Goal: Information Seeking & Learning: Check status

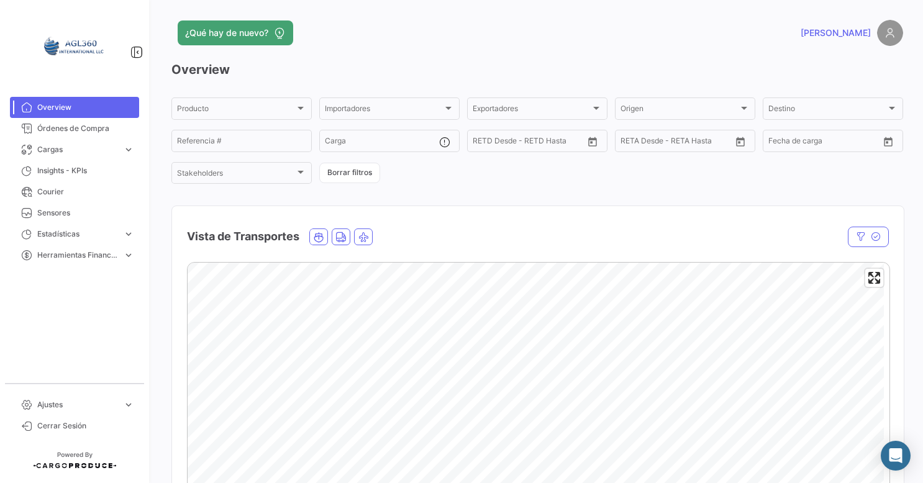
scroll to position [186, 0]
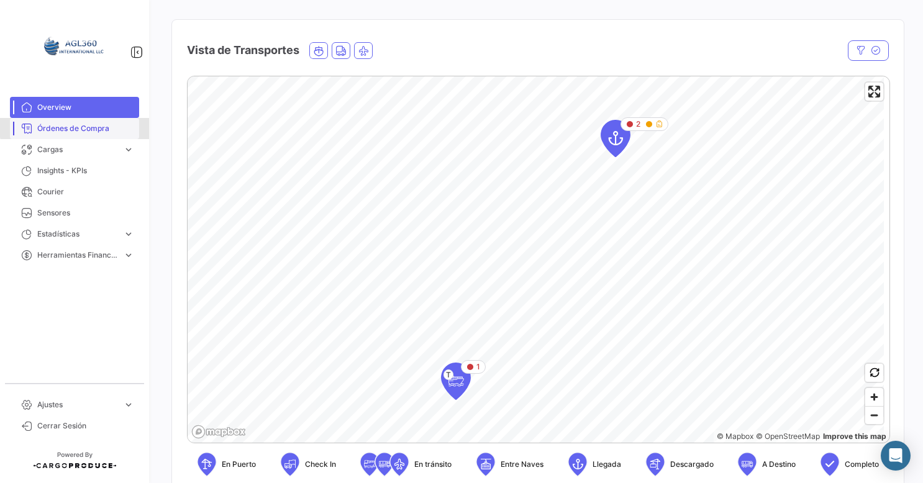
click at [86, 127] on span "Órdenes de Compra" at bounding box center [85, 128] width 97 height 11
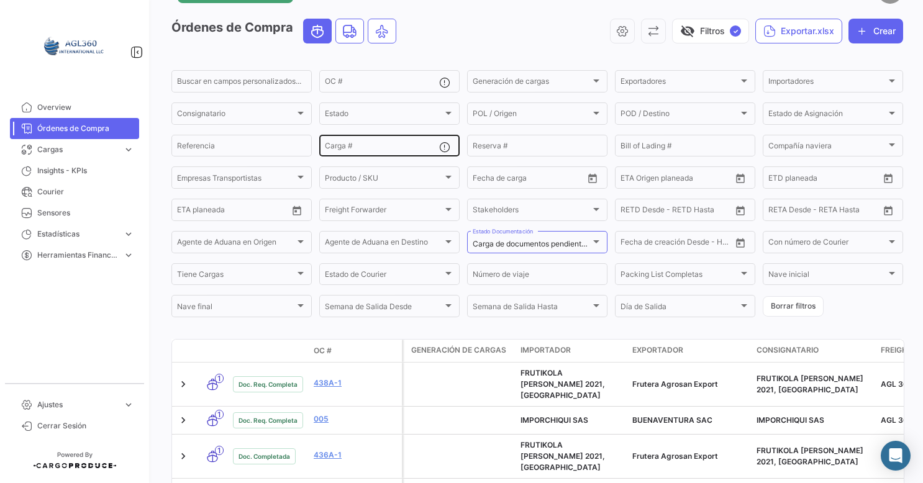
scroll to position [62, 0]
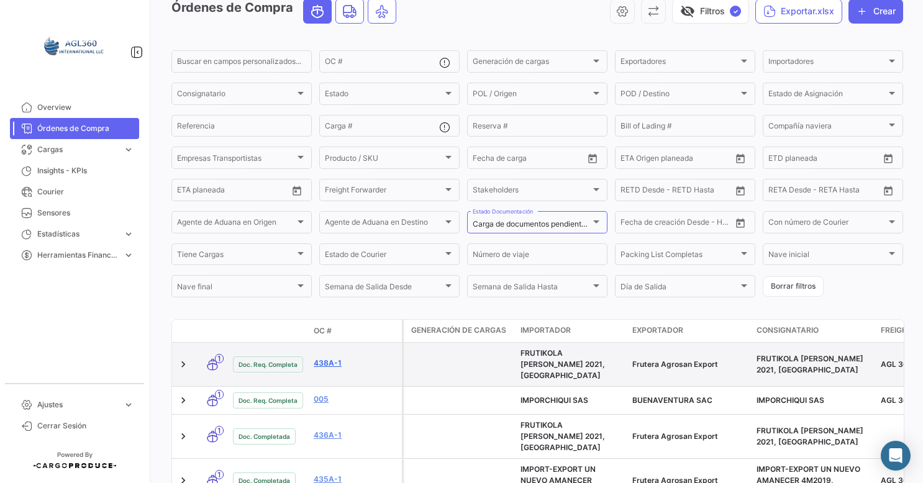
click at [322, 359] on link "438A-1" at bounding box center [355, 363] width 83 height 11
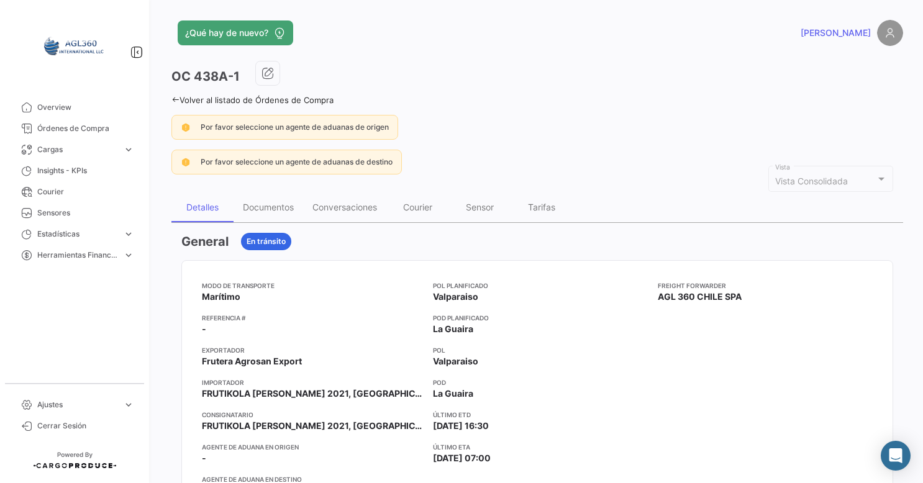
drag, startPoint x: 194, startPoint y: 75, endPoint x: 243, endPoint y: 77, distance: 49.1
click at [243, 77] on div "OC 438A-1" at bounding box center [536, 76] width 731 height 31
click at [283, 207] on div "Documentos" at bounding box center [268, 207] width 51 height 11
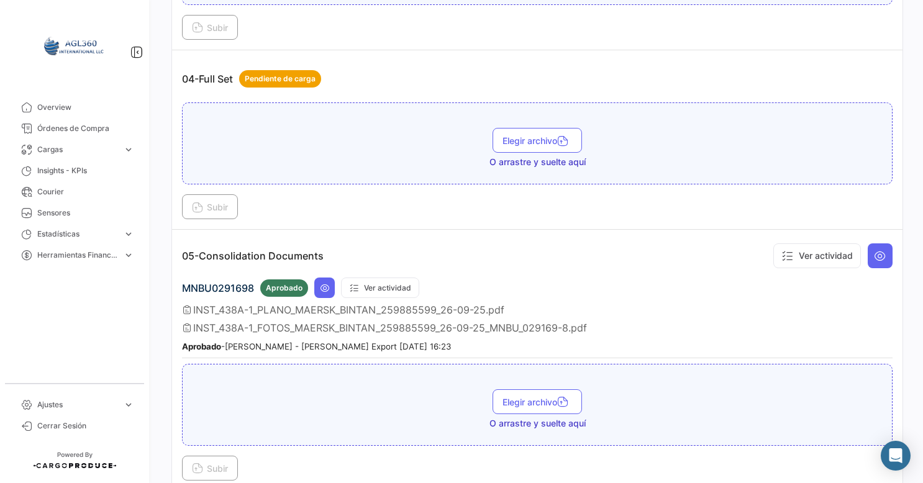
scroll to position [483, 0]
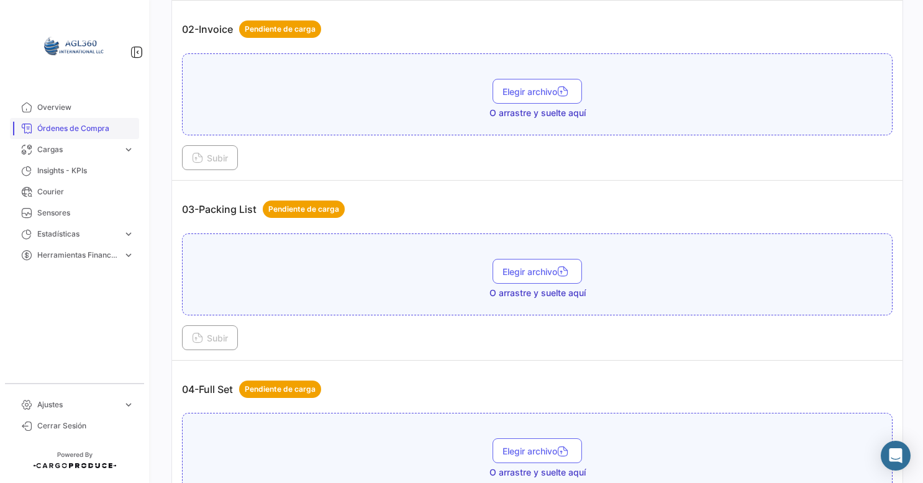
click at [81, 126] on span "Órdenes de Compra" at bounding box center [85, 128] width 97 height 11
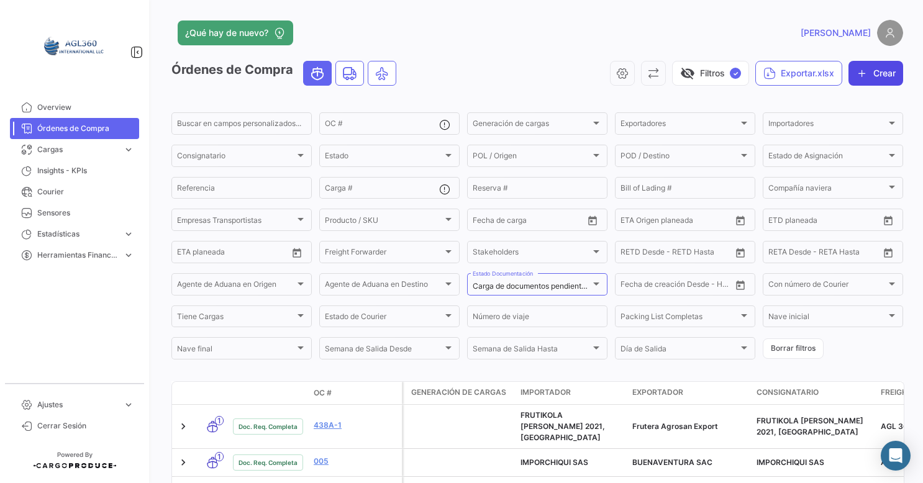
click at [882, 77] on button "Crear" at bounding box center [875, 73] width 55 height 25
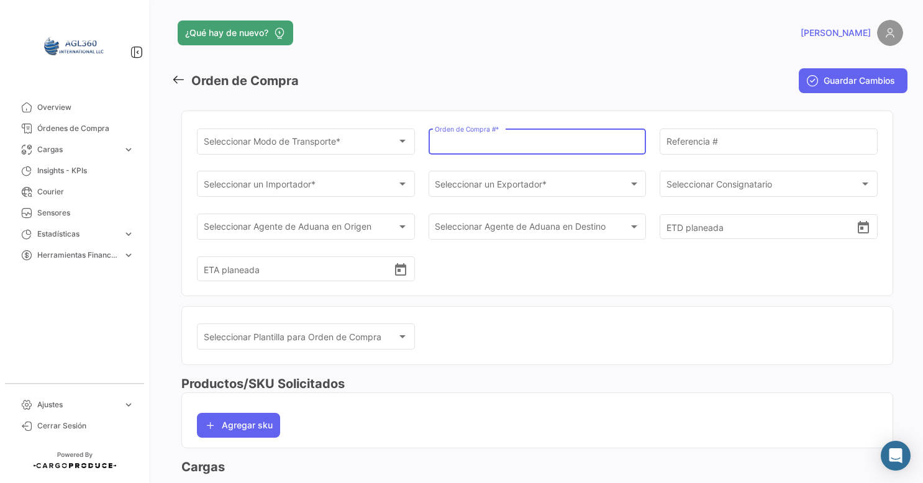
click at [510, 142] on input "Orden de Compra # *" at bounding box center [537, 143] width 205 height 11
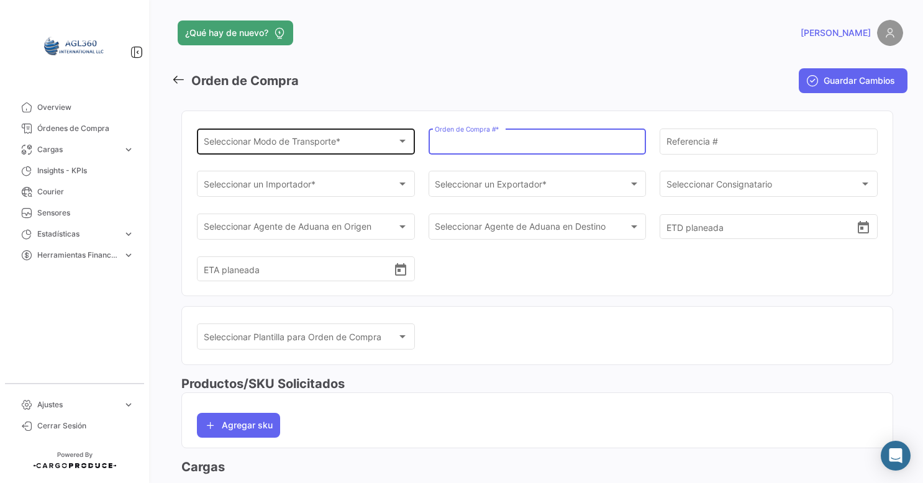
click at [358, 145] on div "Seleccionar Modo de Transporte *" at bounding box center [301, 143] width 194 height 11
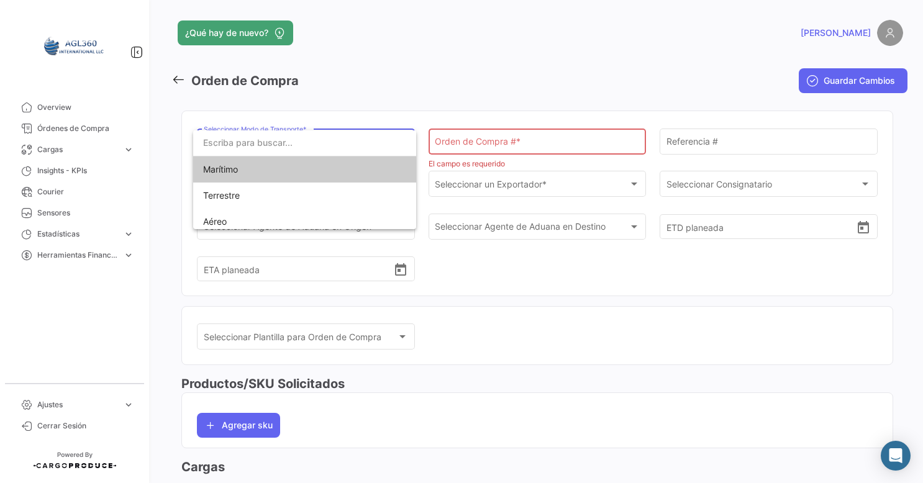
click at [497, 191] on div at bounding box center [461, 241] width 923 height 483
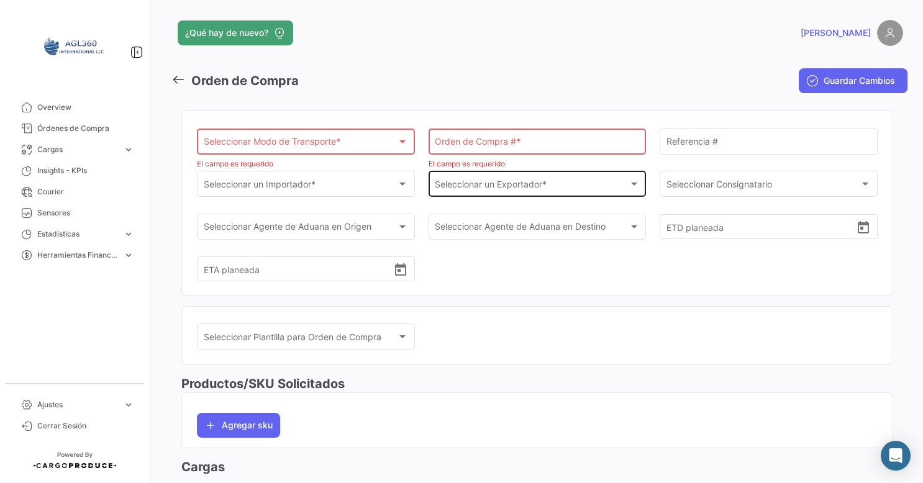
click at [501, 188] on span "Seleccionar un Exportador *" at bounding box center [532, 186] width 194 height 11
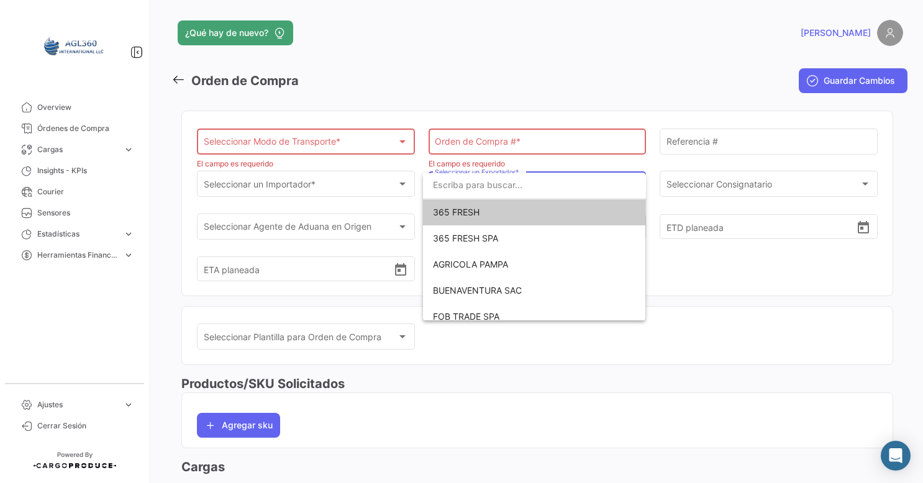
click at [364, 186] on div at bounding box center [461, 241] width 923 height 483
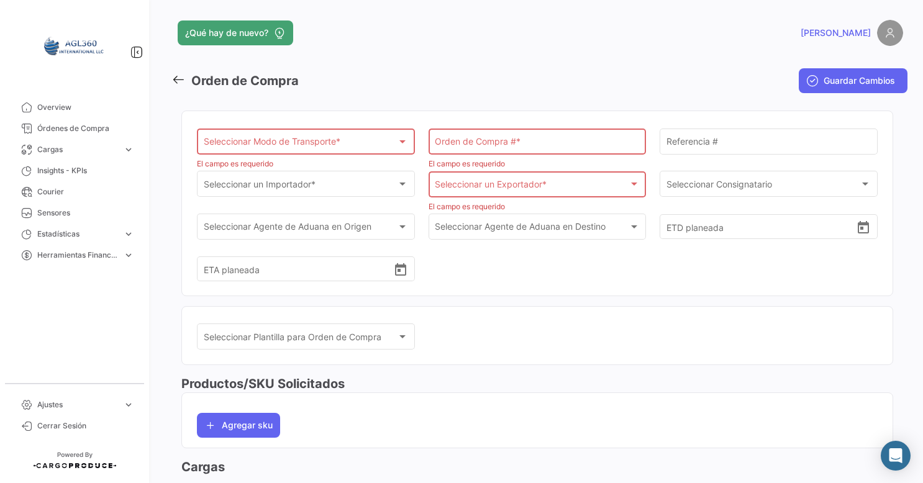
click at [364, 186] on div "Seleccionar un Importador *" at bounding box center [301, 186] width 194 height 11
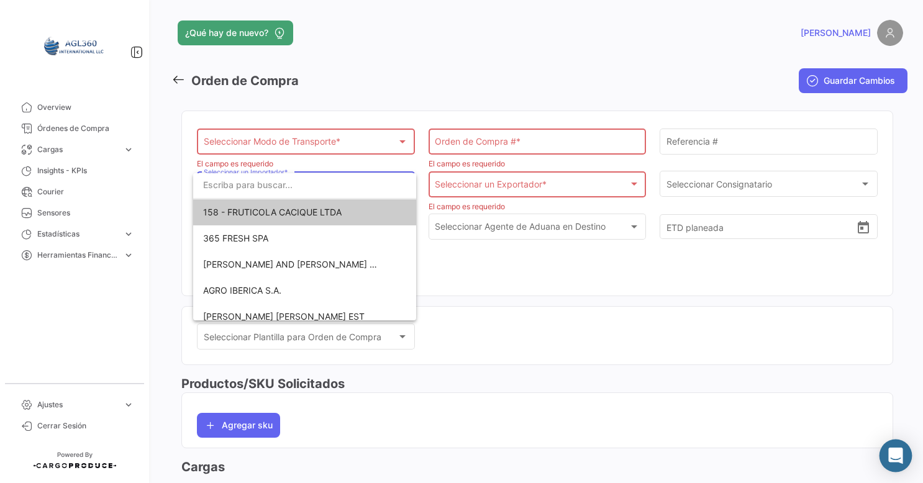
click at [897, 457] on icon "Abrir Intercom Messenger" at bounding box center [895, 456] width 14 height 16
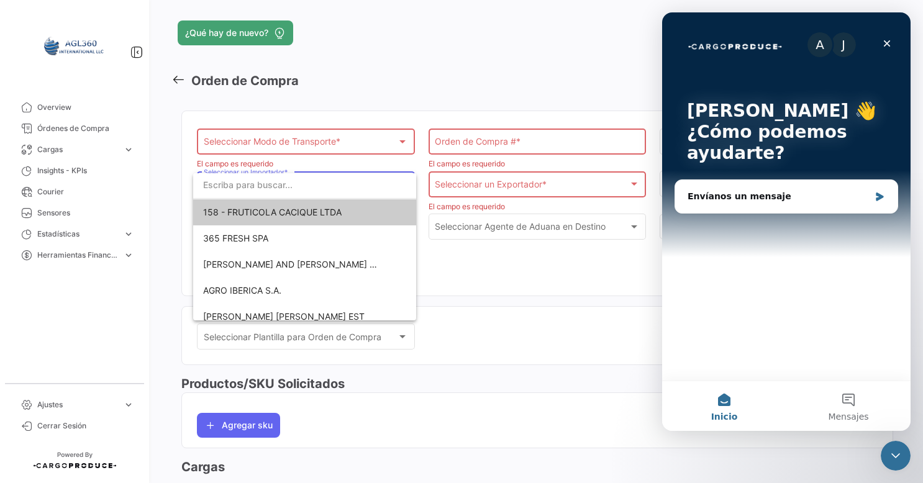
click at [535, 317] on div at bounding box center [461, 241] width 923 height 483
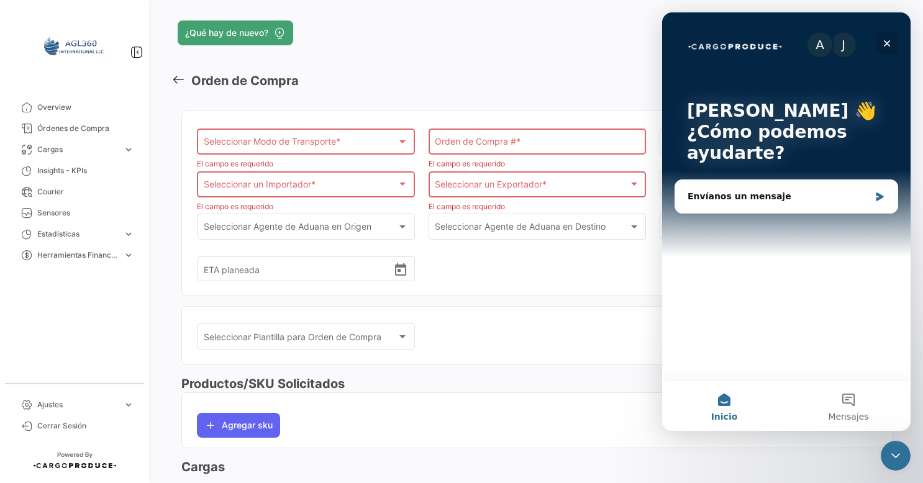
click at [884, 45] on icon "Cerrar" at bounding box center [887, 43] width 10 height 10
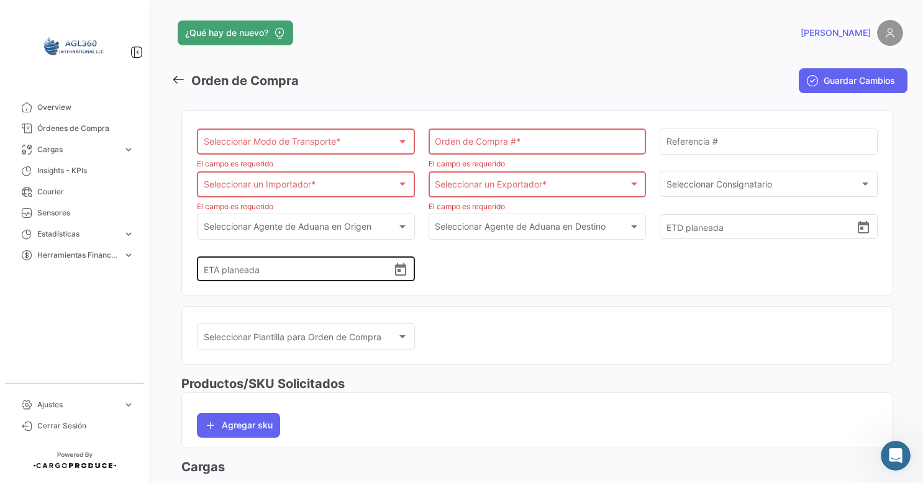
scroll to position [20, 0]
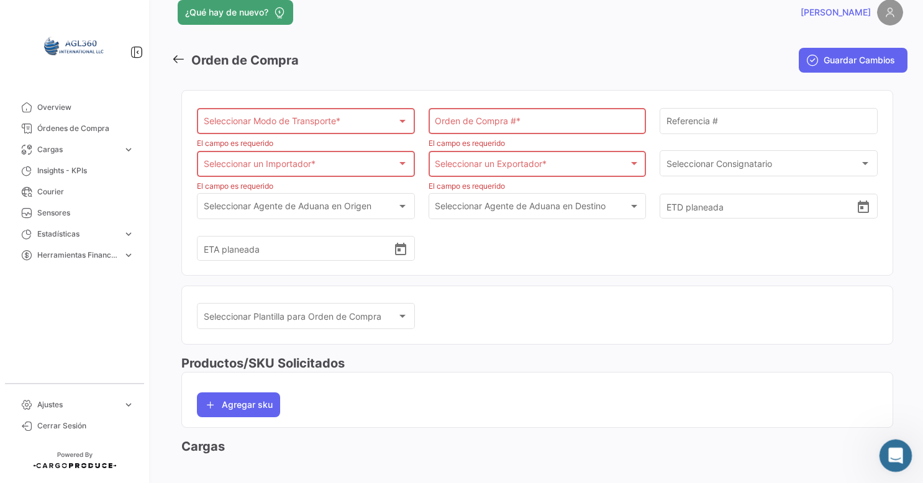
click at [888, 454] on icon "Abrir Intercom Messenger" at bounding box center [894, 454] width 20 height 20
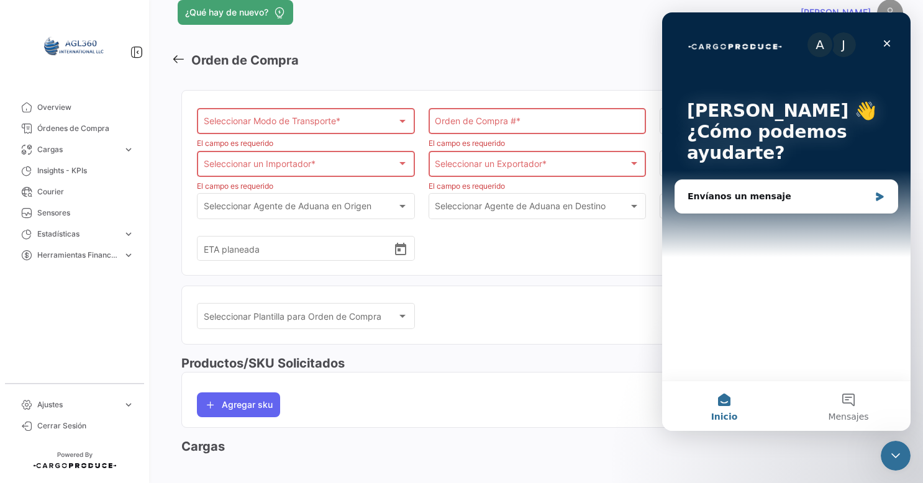
click at [480, 249] on div "Seleccionar Modo de Transporte * Seleccionar Modo de Transporte * El campo es r…" at bounding box center [537, 191] width 681 height 170
drag, startPoint x: 468, startPoint y: 296, endPoint x: 484, endPoint y: 296, distance: 15.5
click at [471, 296] on mat-card "Seleccionar Plantilla para Orden de Compra Seleccionar Plantilla para Orden de …" at bounding box center [537, 315] width 712 height 59
click at [887, 45] on icon "Cerrar" at bounding box center [887, 43] width 10 height 10
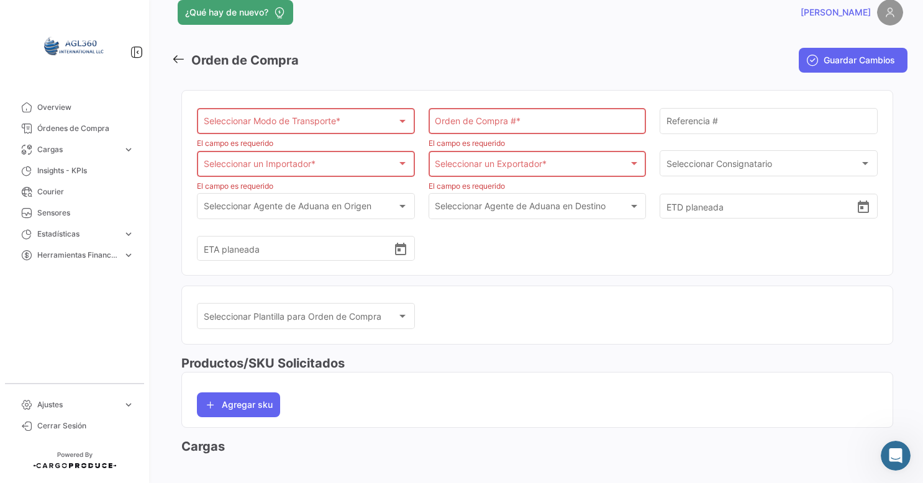
click at [563, 265] on div "Seleccionar Modo de Transporte * Seleccionar Modo de Transporte * El campo es r…" at bounding box center [537, 191] width 681 height 170
drag, startPoint x: 210, startPoint y: 450, endPoint x: 623, endPoint y: 430, distance: 414.0
click at [623, 430] on div "Seleccionar Modo de Transporte * Seleccionar Modo de Transporte * El campo es r…" at bounding box center [537, 267] width 712 height 375
drag, startPoint x: 242, startPoint y: 450, endPoint x: 241, endPoint y: 443, distance: 6.2
click at [242, 446] on h3 "Cargas" at bounding box center [537, 446] width 712 height 17
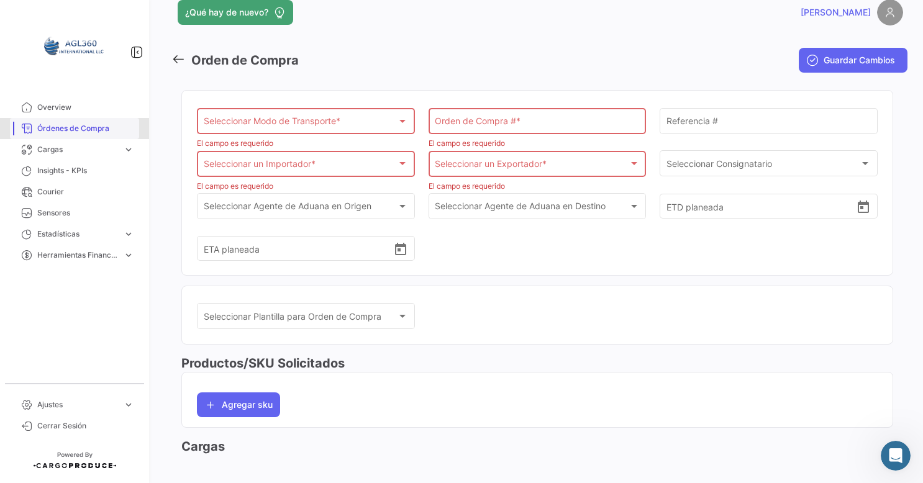
click at [95, 132] on span "Órdenes de Compra" at bounding box center [85, 128] width 97 height 11
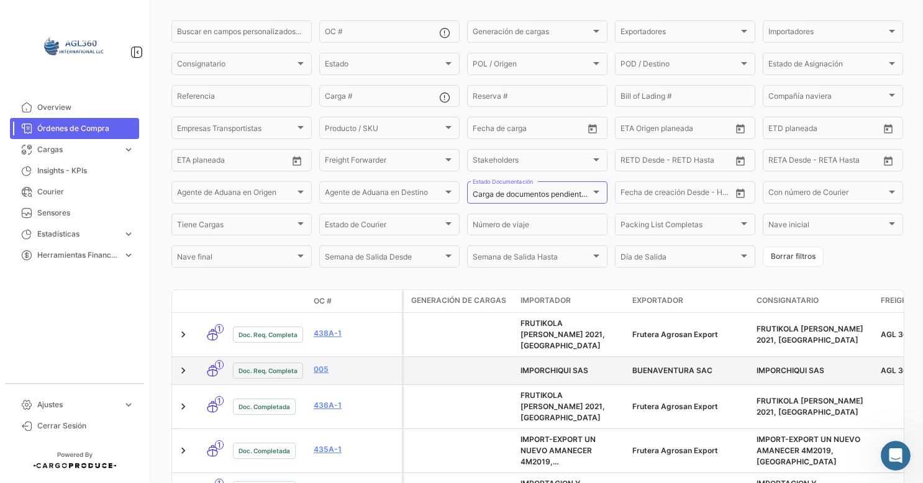
scroll to position [124, 0]
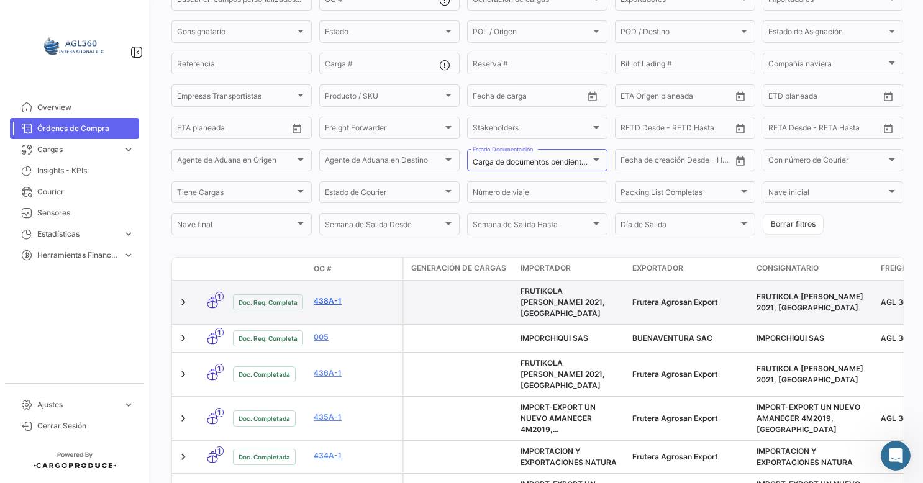
click at [325, 300] on link "438A-1" at bounding box center [355, 301] width 83 height 11
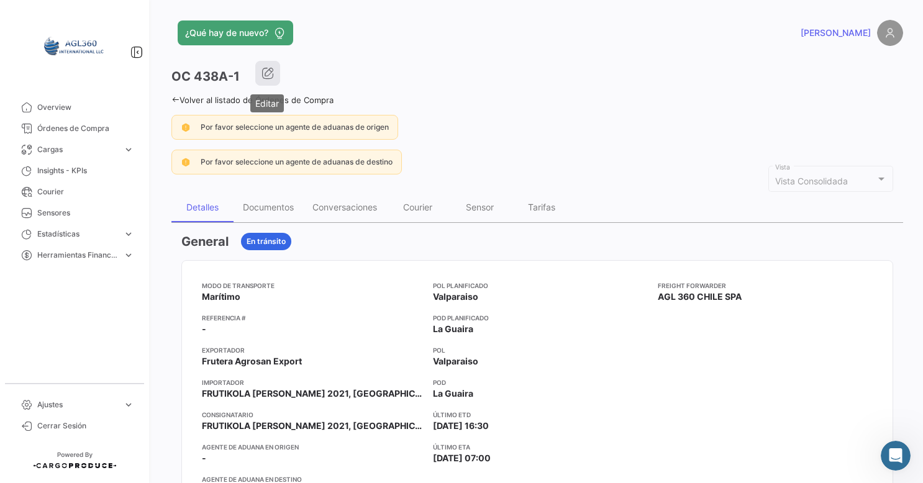
click at [266, 68] on icon "button" at bounding box center [267, 73] width 12 height 12
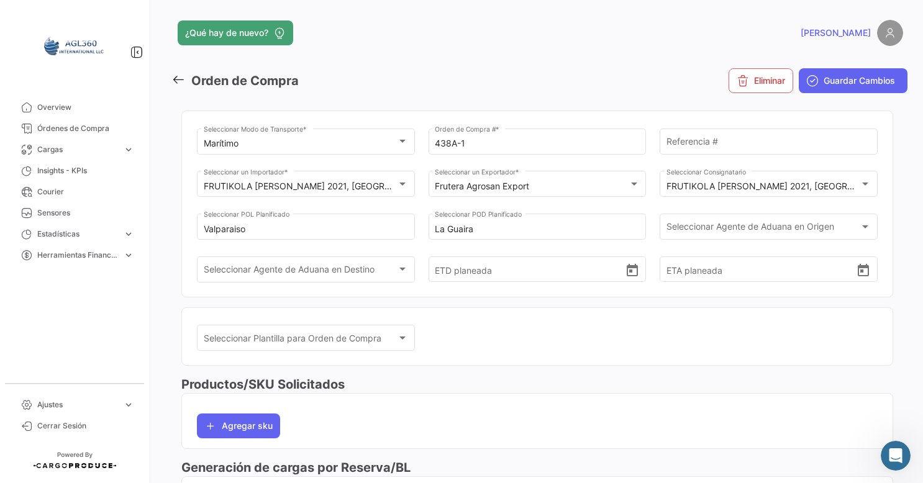
click at [183, 74] on icon at bounding box center [178, 80] width 14 height 14
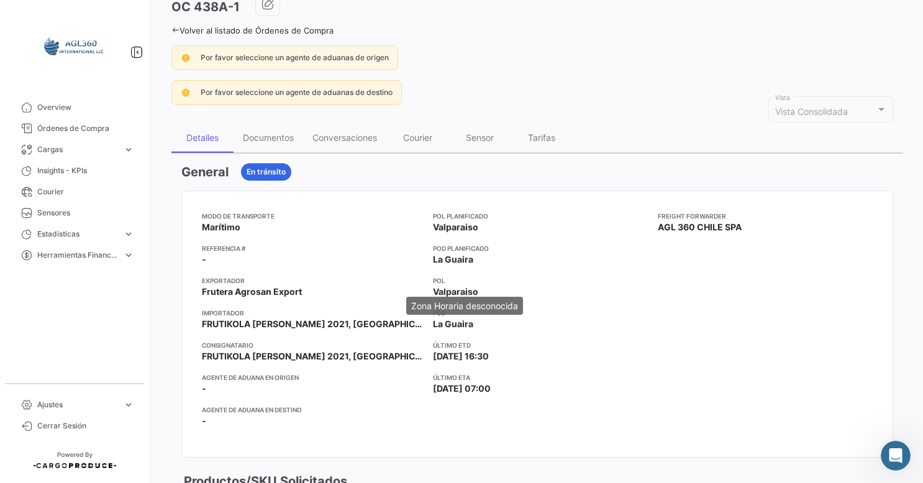
scroll to position [62, 0]
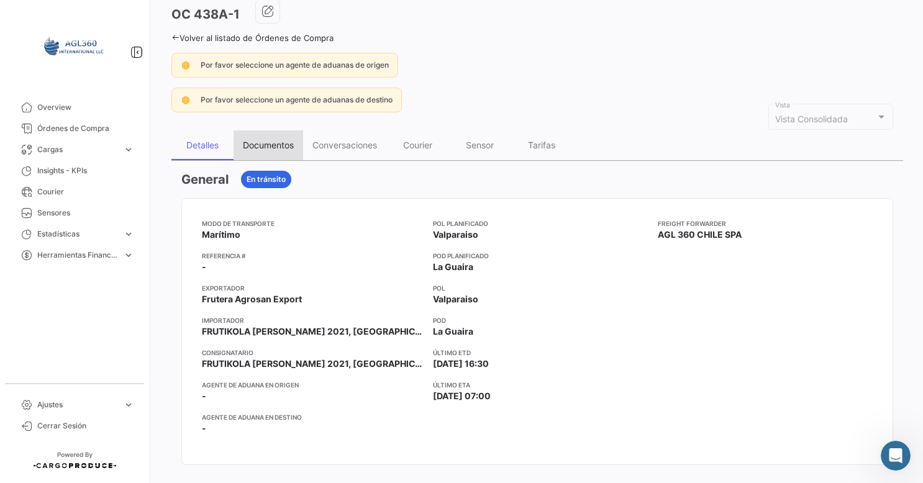
click at [276, 142] on div "Documentos" at bounding box center [268, 145] width 51 height 11
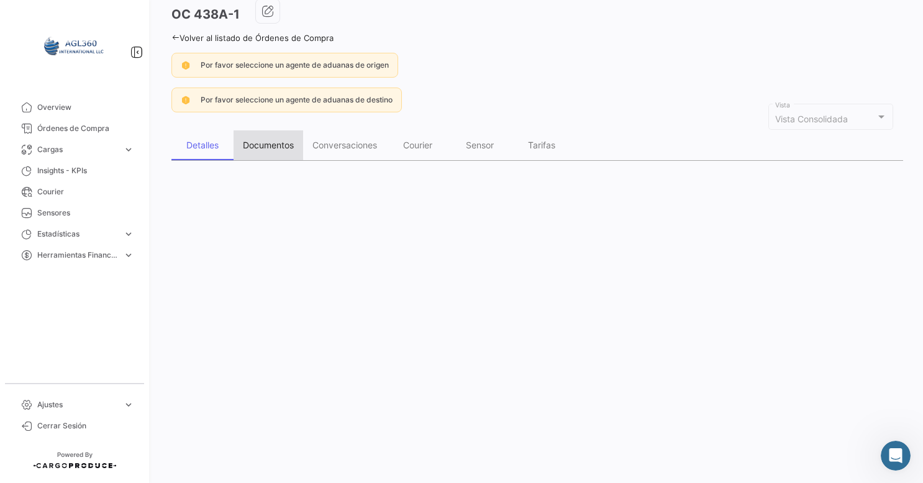
scroll to position [0, 0]
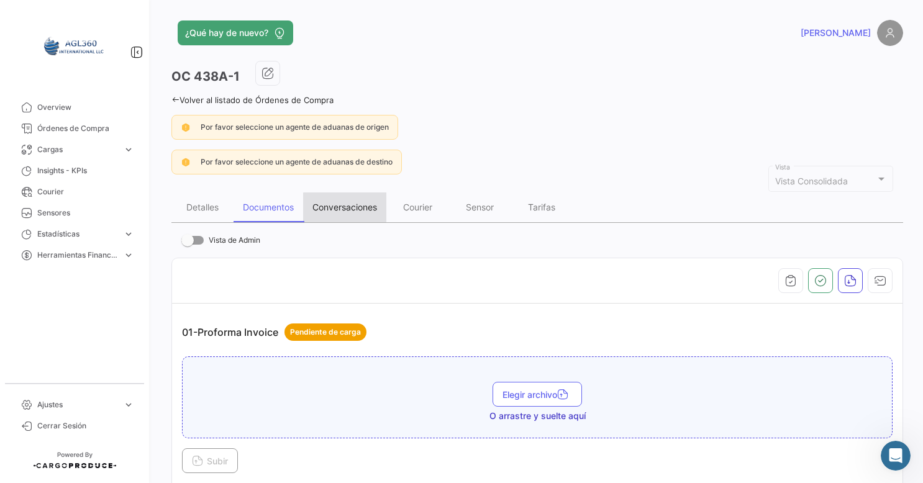
click at [353, 209] on div "Conversaciones" at bounding box center [344, 207] width 65 height 11
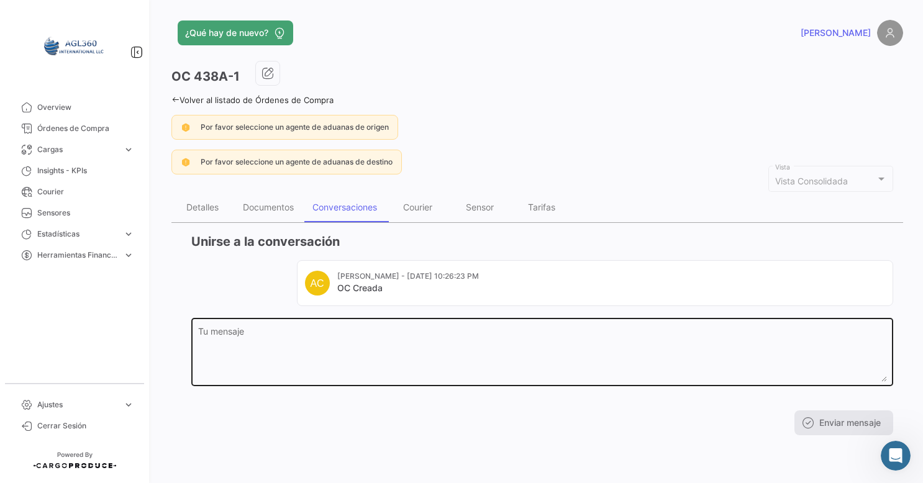
click at [242, 330] on textarea "Tu mensaje" at bounding box center [542, 354] width 689 height 55
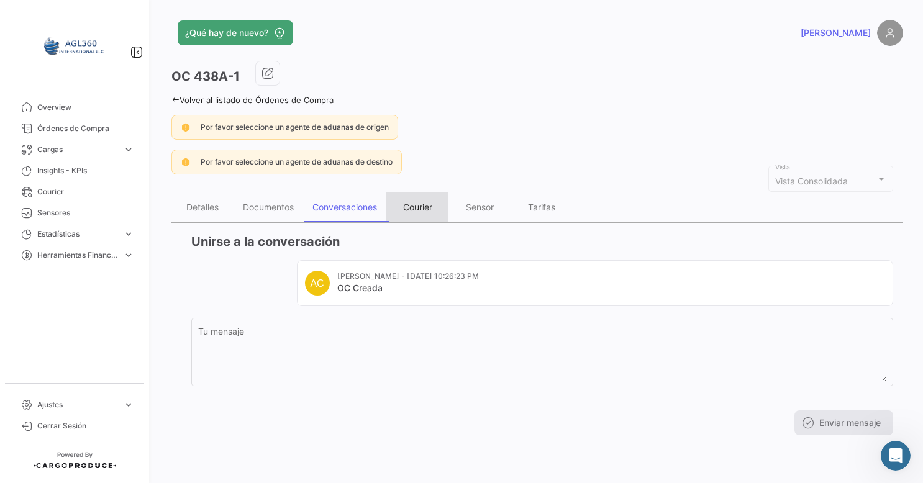
click at [416, 204] on div "Courier" at bounding box center [417, 207] width 29 height 11
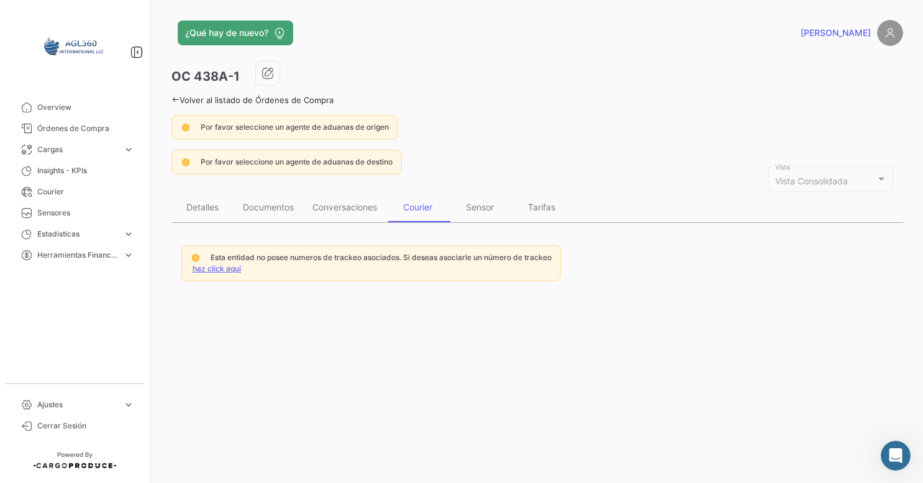
click at [217, 266] on link "haz click aquí" at bounding box center [216, 268] width 48 height 9
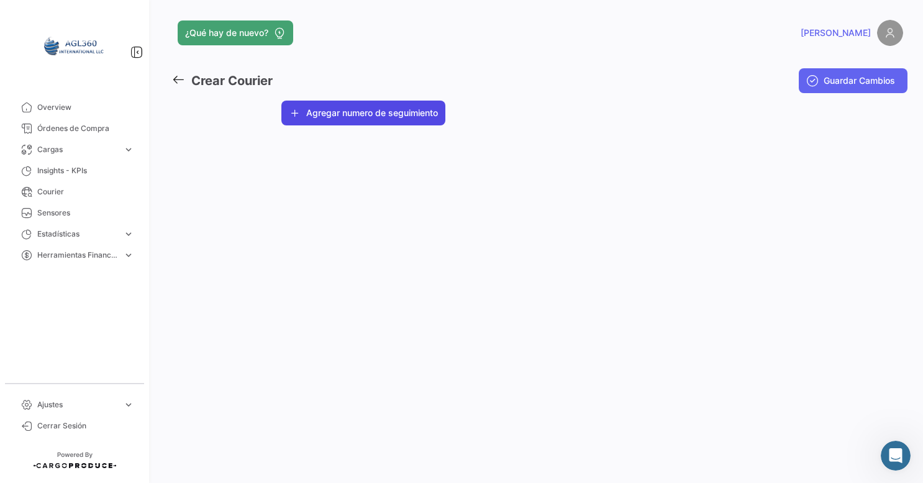
click at [378, 112] on button "Agregar numero de seguimiento" at bounding box center [363, 113] width 164 height 25
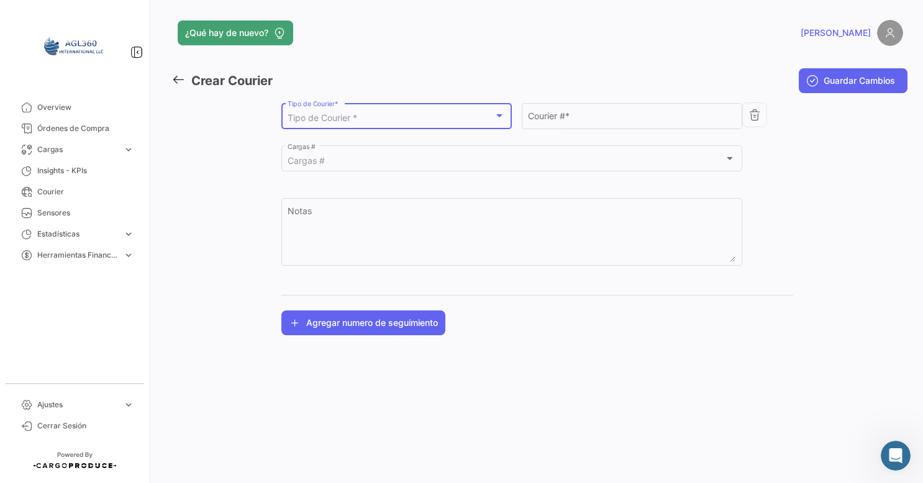
click at [369, 118] on div "Tipo de Courier *" at bounding box center [391, 118] width 206 height 11
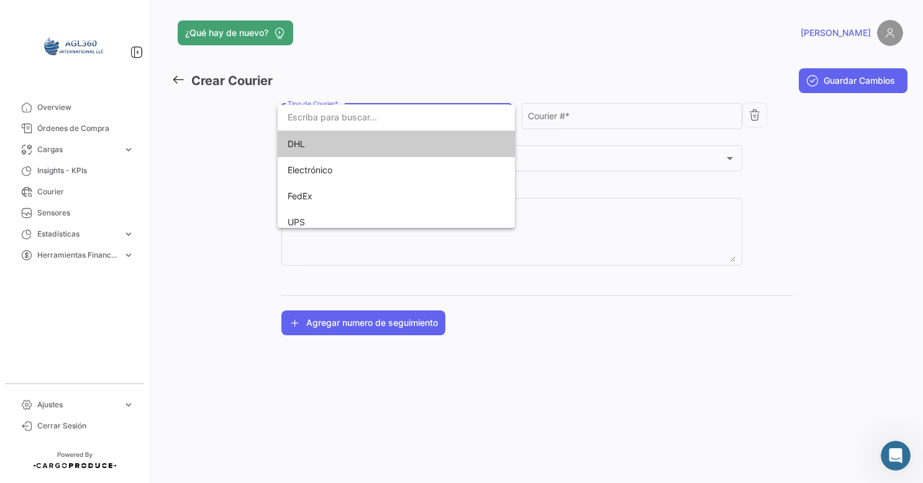
drag, startPoint x: 314, startPoint y: 145, endPoint x: 368, endPoint y: 141, distance: 53.5
click at [315, 144] on span "DHL" at bounding box center [396, 144] width 217 height 26
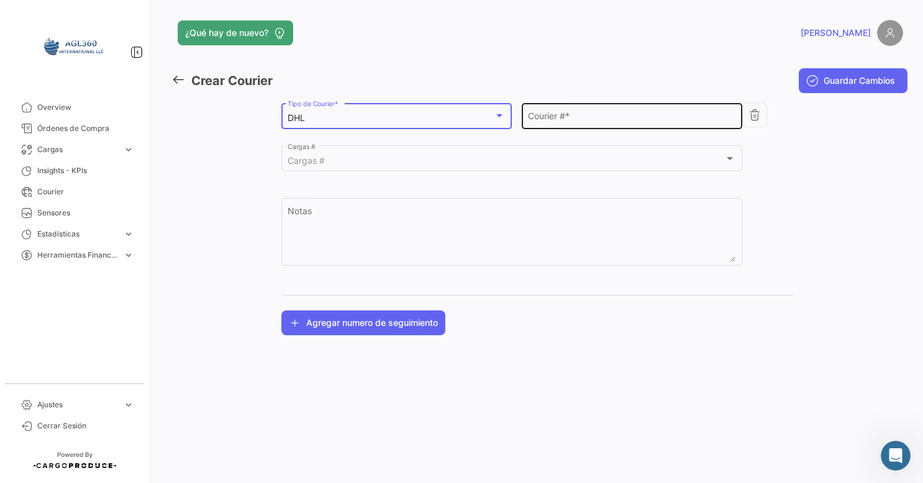
click at [552, 116] on input "Courier # *" at bounding box center [631, 118] width 207 height 11
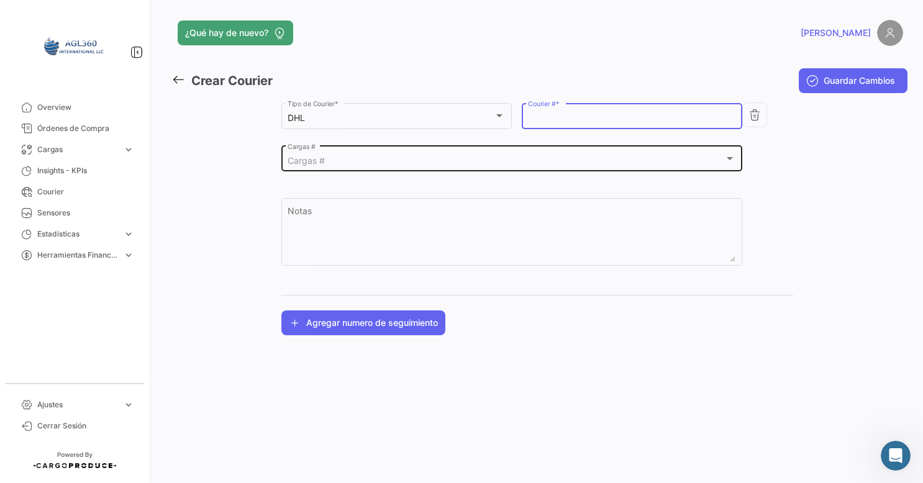
click at [354, 154] on div "Cargas # Cargas #" at bounding box center [512, 157] width 448 height 29
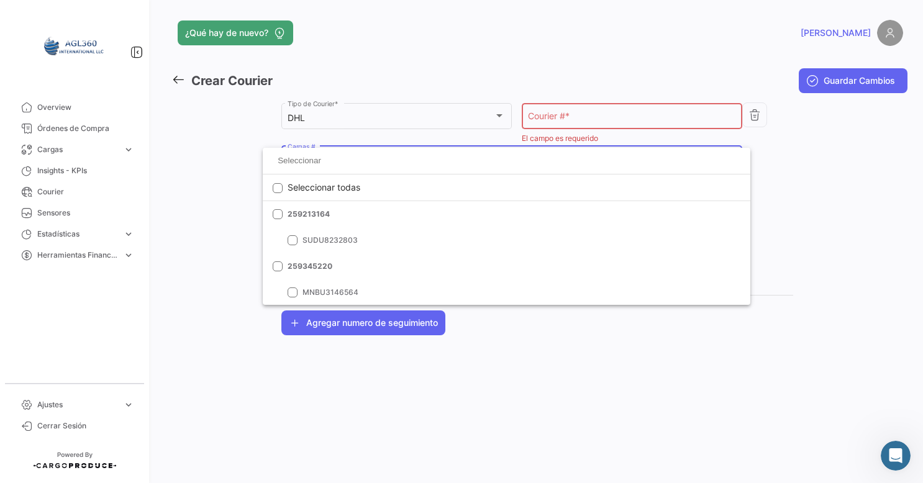
click at [184, 251] on div at bounding box center [461, 241] width 923 height 483
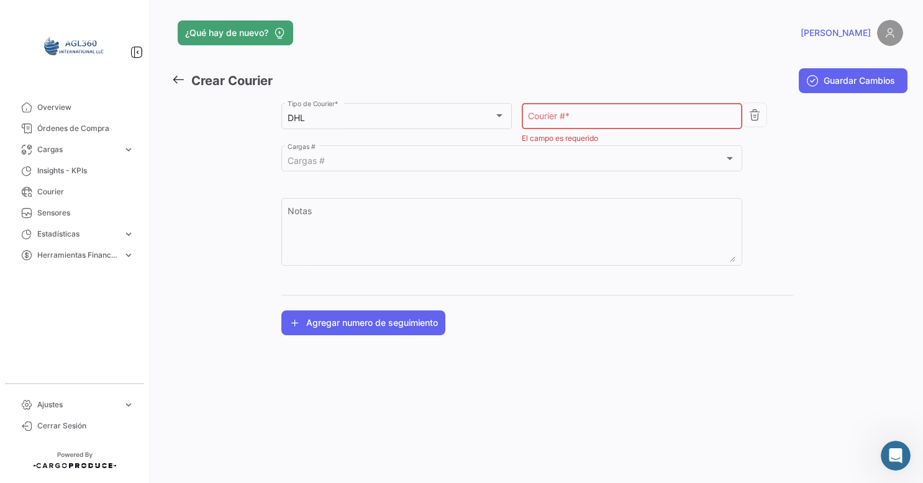
click at [168, 78] on div "¿Qué hay de nuevo? [PERSON_NAME] Courier Guardar Cambios AGL 360 Seleccionar un…" at bounding box center [537, 241] width 771 height 483
drag, startPoint x: 176, startPoint y: 81, endPoint x: 185, endPoint y: 78, distance: 9.0
click at [185, 78] on link at bounding box center [181, 81] width 20 height 18
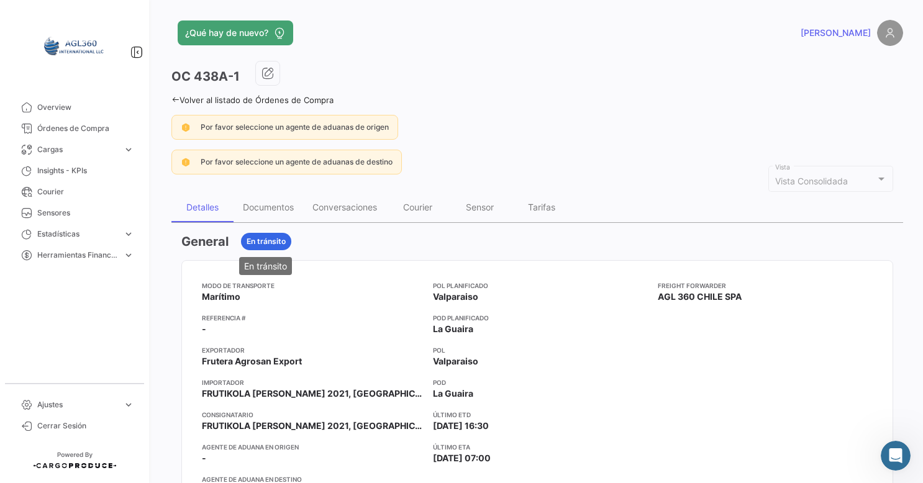
scroll to position [124, 0]
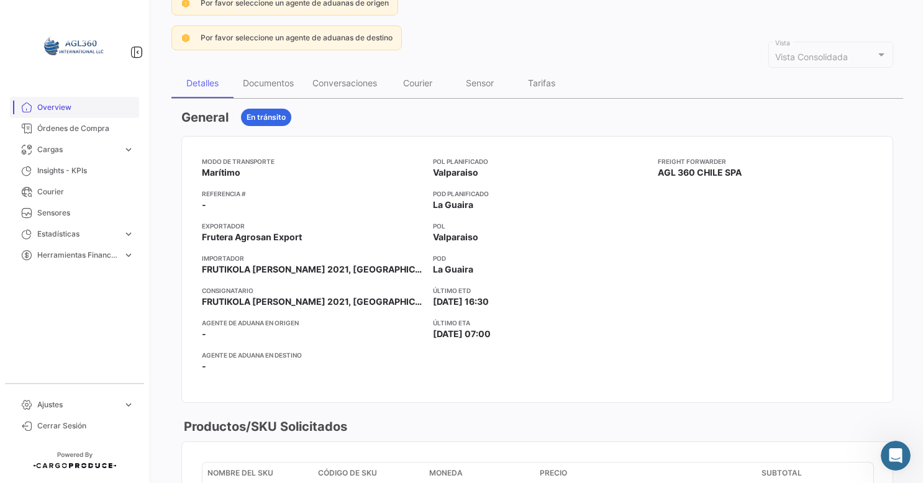
click at [60, 109] on span "Overview" at bounding box center [85, 107] width 97 height 11
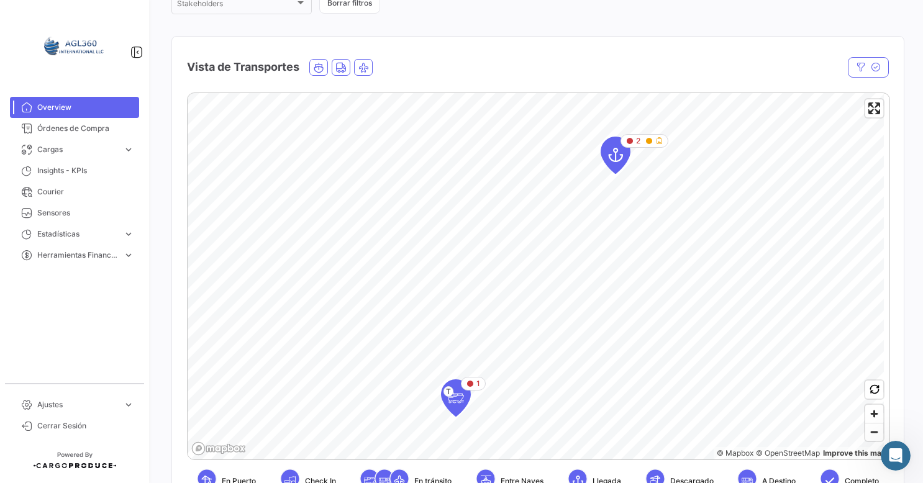
scroll to position [186, 0]
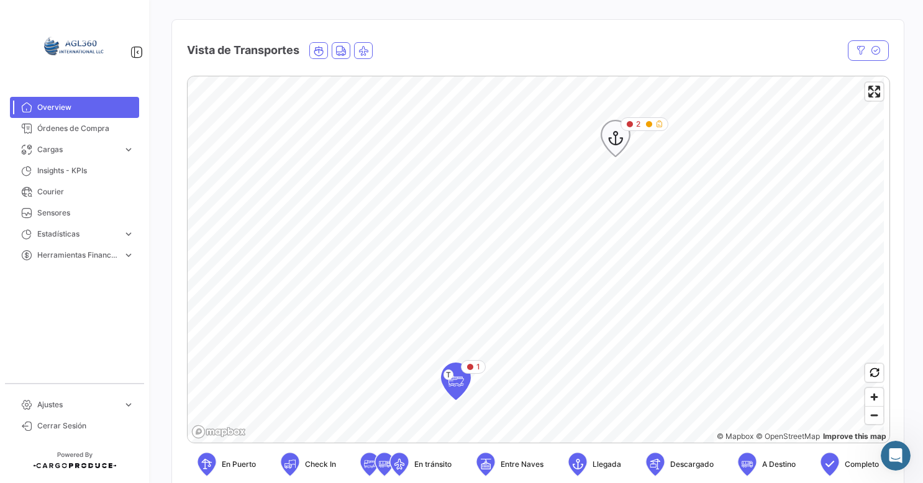
click at [654, 127] on div "Map marker" at bounding box center [653, 123] width 17 height 7
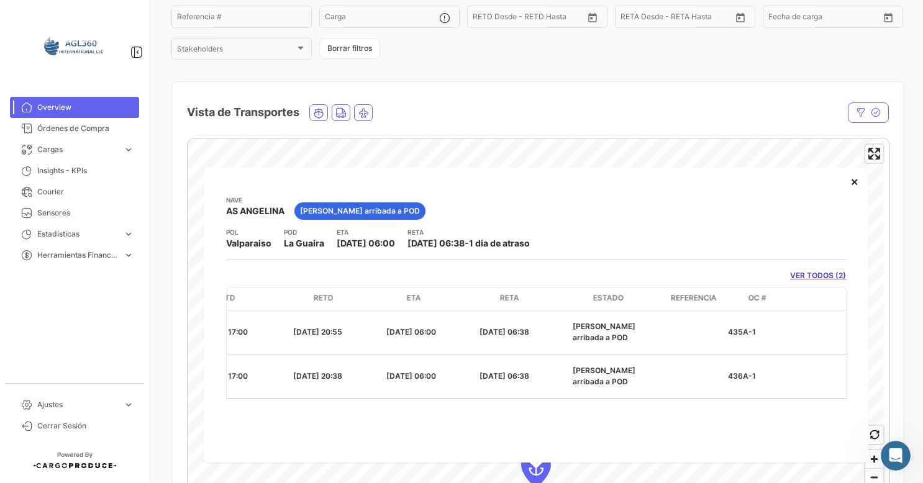
scroll to position [0, 0]
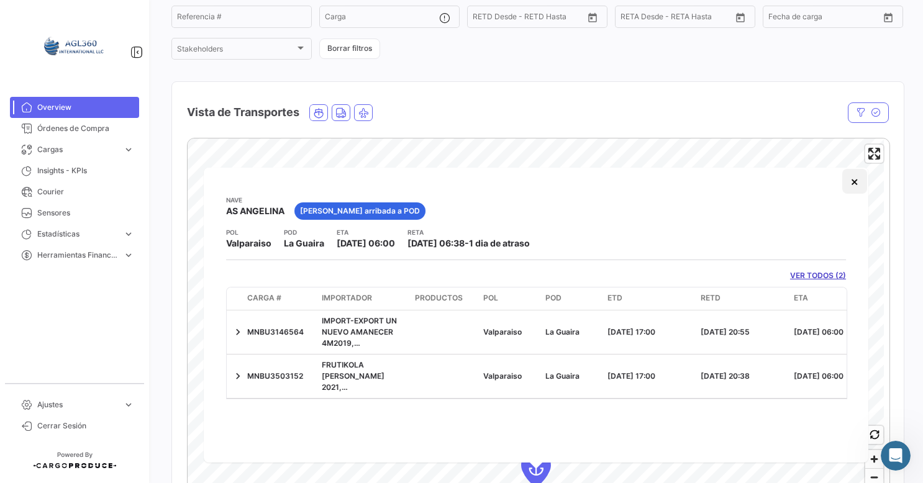
click at [851, 184] on button "×" at bounding box center [854, 181] width 25 height 25
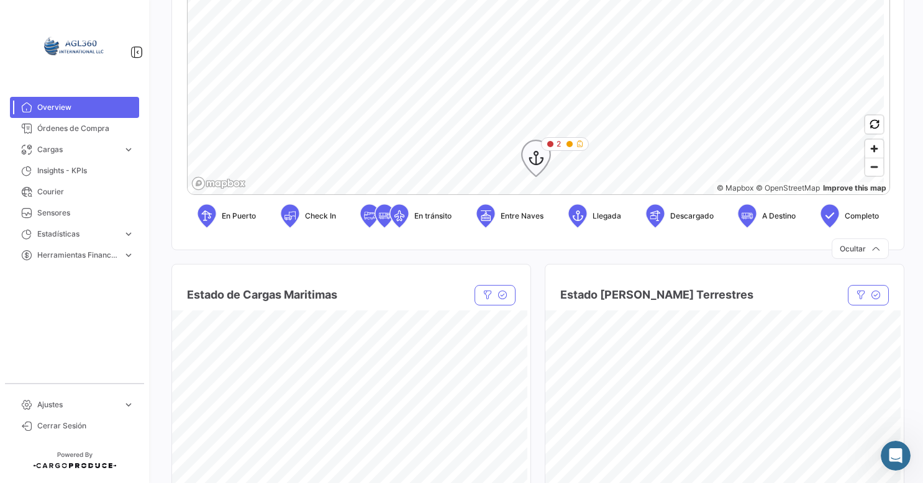
click at [554, 144] on div "2" at bounding box center [553, 143] width 14 height 11
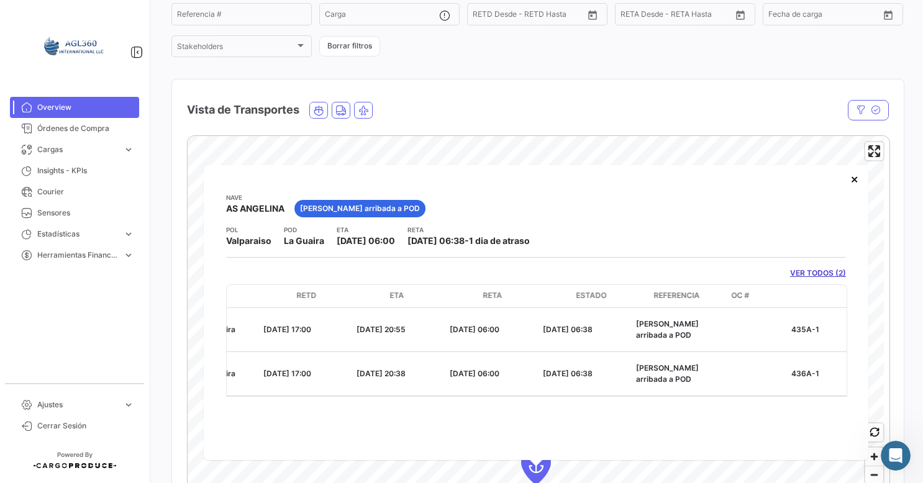
scroll to position [0, 407]
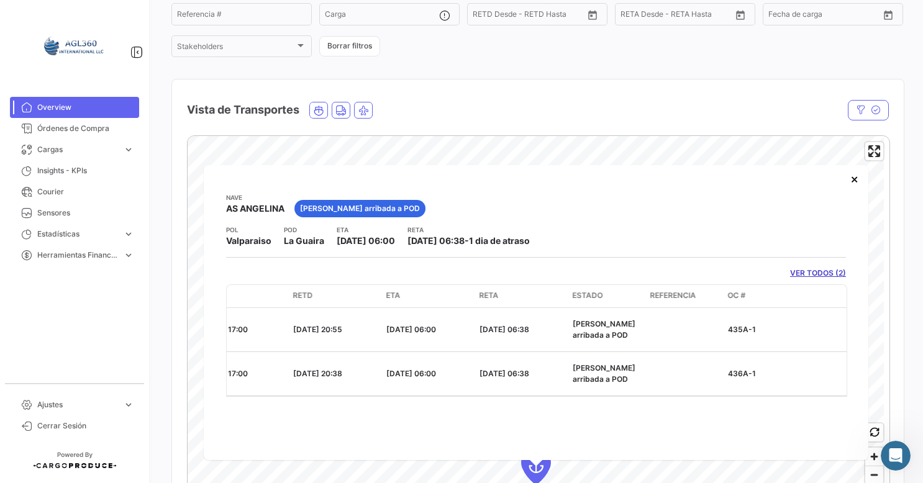
click at [802, 281] on app-shipments-overview-map-detail "[PERSON_NAME] AS [PERSON_NAME] arribada a POD POL [GEOGRAPHIC_DATA] POD [GEOGRA…" at bounding box center [536, 294] width 620 height 204
click at [808, 273] on link "VER TODOS (2)" at bounding box center [818, 273] width 56 height 11
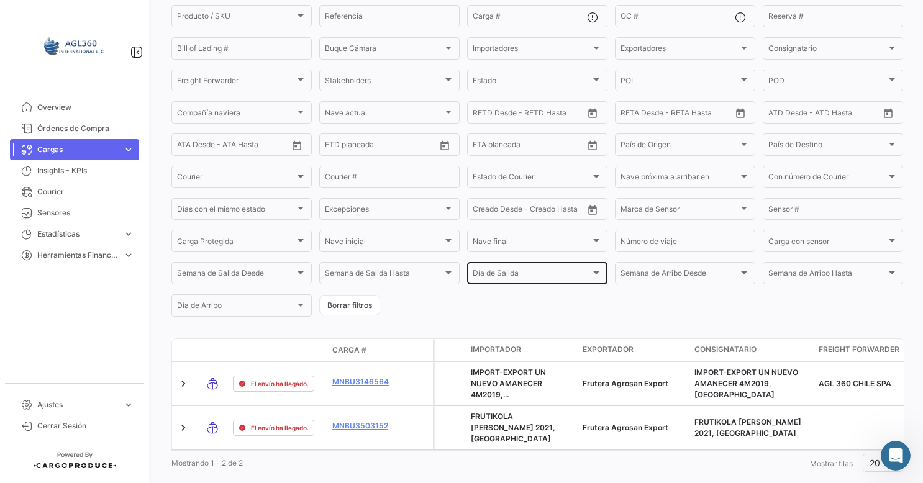
scroll to position [131, 0]
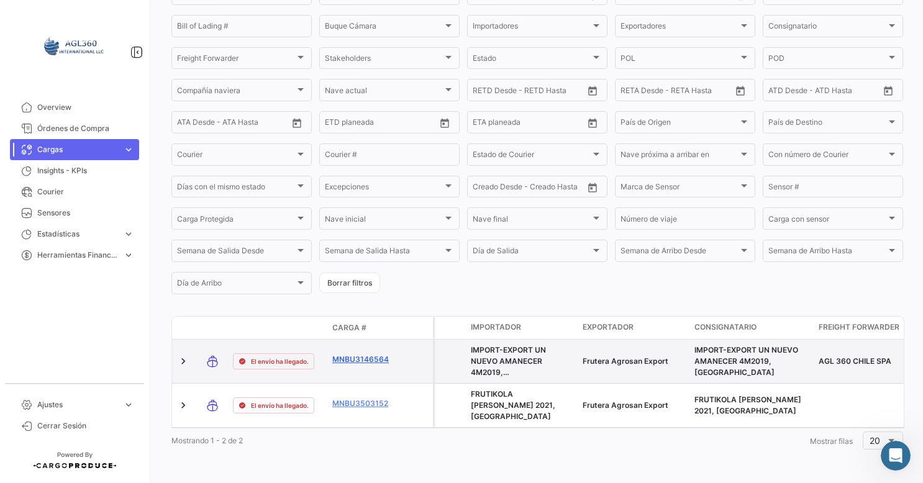
click at [374, 358] on link "MNBU3146564" at bounding box center [364, 359] width 65 height 11
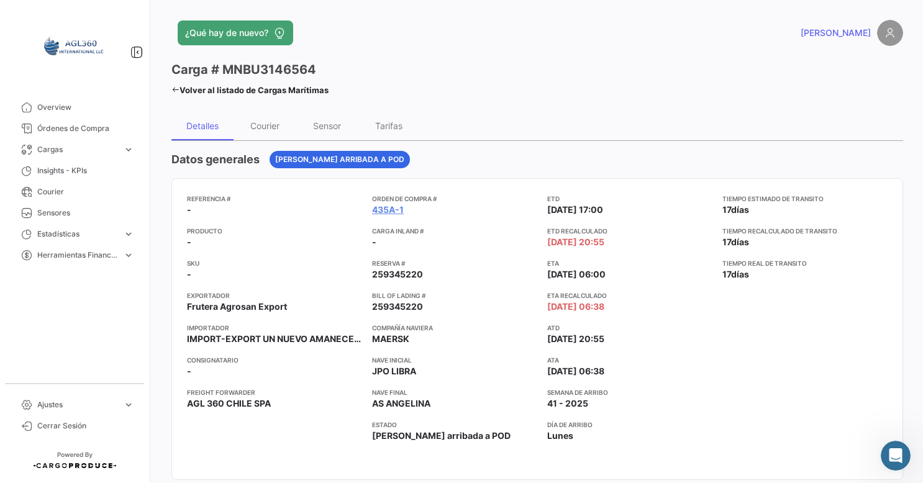
scroll to position [124, 0]
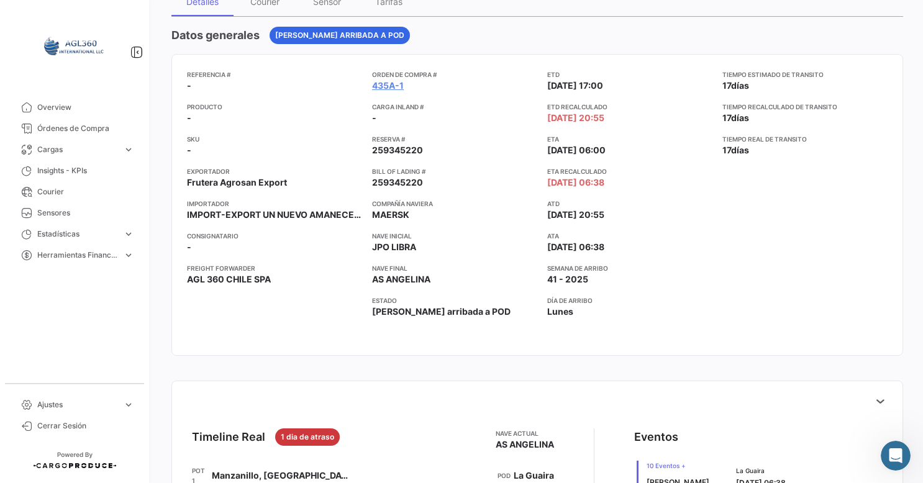
drag, startPoint x: 538, startPoint y: 104, endPoint x: 635, endPoint y: 112, distance: 96.6
click at [635, 112] on div "Referencia # - Producto - SKU - Exportador [PERSON_NAME] Export Importador IMPO…" at bounding box center [537, 205] width 700 height 271
click at [702, 296] on app-card-info-title "Día de Arribo" at bounding box center [629, 301] width 165 height 10
drag, startPoint x: 554, startPoint y: 173, endPoint x: 674, endPoint y: 176, distance: 120.5
click at [674, 176] on app-card-info-label "ETA Recalculado [DATE] 06:38" at bounding box center [629, 177] width 165 height 22
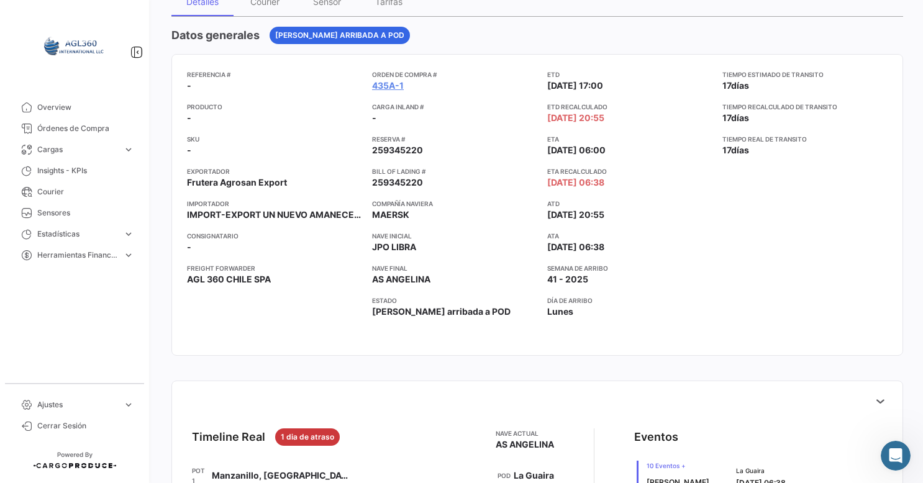
drag, startPoint x: 674, startPoint y: 176, endPoint x: 659, endPoint y: 321, distance: 145.4
click at [656, 326] on div "ETD [DATE] 17:00 ETD Recalculado [DATE] 20:55 ETA [DATE] 06:00 ETA Recalculado …" at bounding box center [629, 205] width 165 height 271
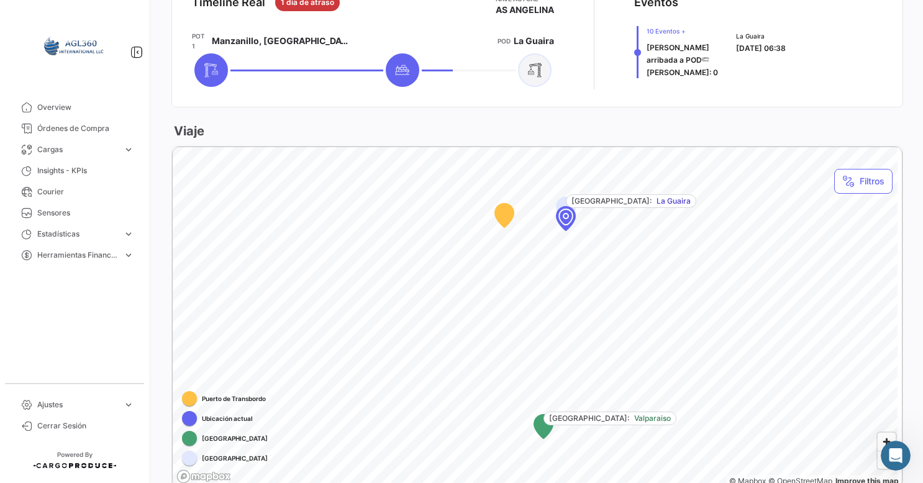
scroll to position [435, 0]
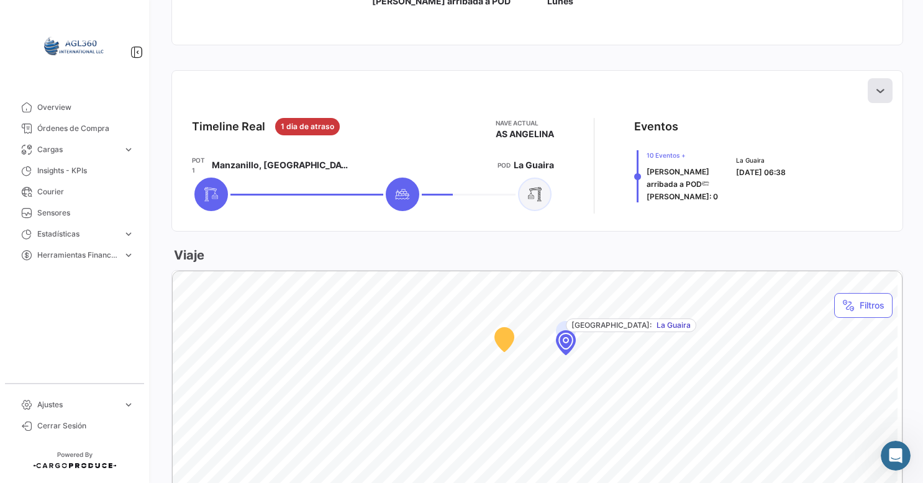
click at [874, 89] on icon at bounding box center [880, 90] width 12 height 12
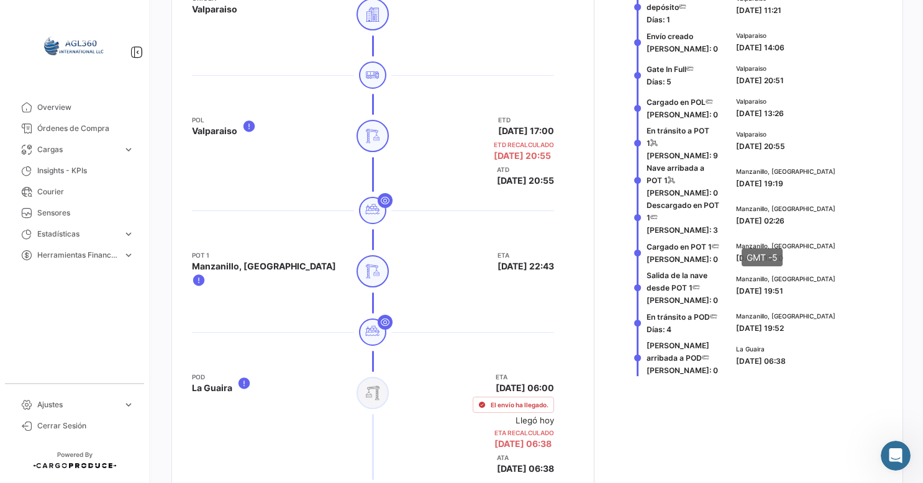
scroll to position [621, 0]
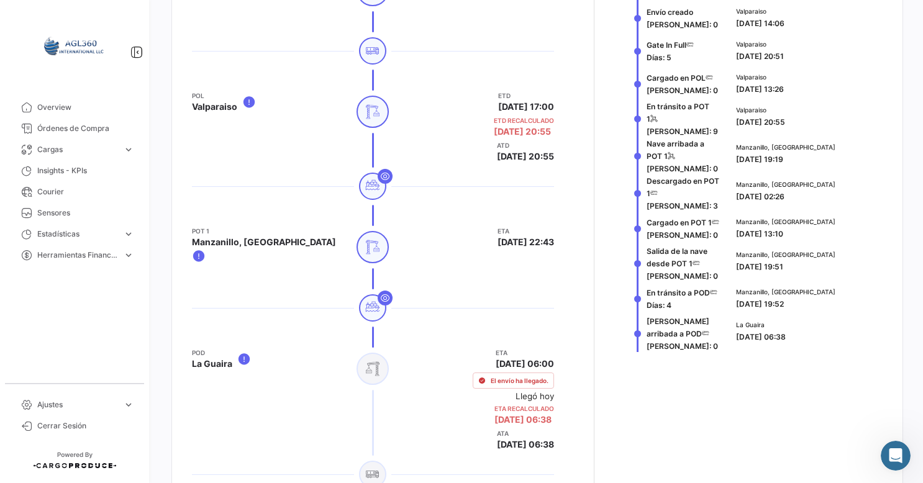
drag, startPoint x: 632, startPoint y: 327, endPoint x: 799, endPoint y: 332, distance: 167.1
click at [799, 332] on div "[PERSON_NAME] arribada a POD [PERSON_NAME]: 0 La Guaira [DATE] 06:38" at bounding box center [758, 333] width 248 height 37
click at [662, 362] on app-shipment-events-dot-timeline "Eventos Retirado vacío del depósito [PERSON_NAME]: 1 Valparaiso [DATE] 11:21 En…" at bounding box center [758, 244] width 248 height 625
click at [664, 366] on app-shipment-events-dot-timeline "Eventos Retirado vacío del depósito [PERSON_NAME]: 1 Valparaiso [DATE] 11:21 En…" at bounding box center [758, 244] width 248 height 625
drag, startPoint x: 666, startPoint y: 344, endPoint x: 618, endPoint y: 317, distance: 55.3
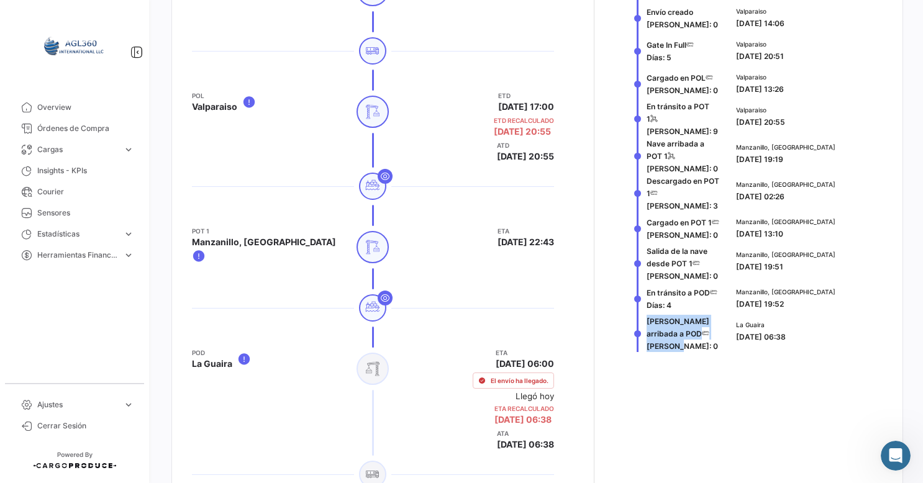
click at [618, 317] on div "Timeline Real 1 dia de atraso [PERSON_NAME] actual AS [PERSON_NAME] POL Valpara…" at bounding box center [537, 244] width 710 height 645
drag, startPoint x: 618, startPoint y: 317, endPoint x: 639, endPoint y: 365, distance: 52.3
click at [639, 365] on app-shipment-events-dot-timeline "Eventos Retirado vacío del depósito [PERSON_NAME]: 1 Valparaiso [DATE] 11:21 En…" at bounding box center [758, 244] width 248 height 625
click at [668, 416] on app-shipment-events-dot-timeline "Eventos Retirado vacío del depósito [PERSON_NAME]: 1 Valparaiso [DATE] 11:21 En…" at bounding box center [758, 244] width 248 height 625
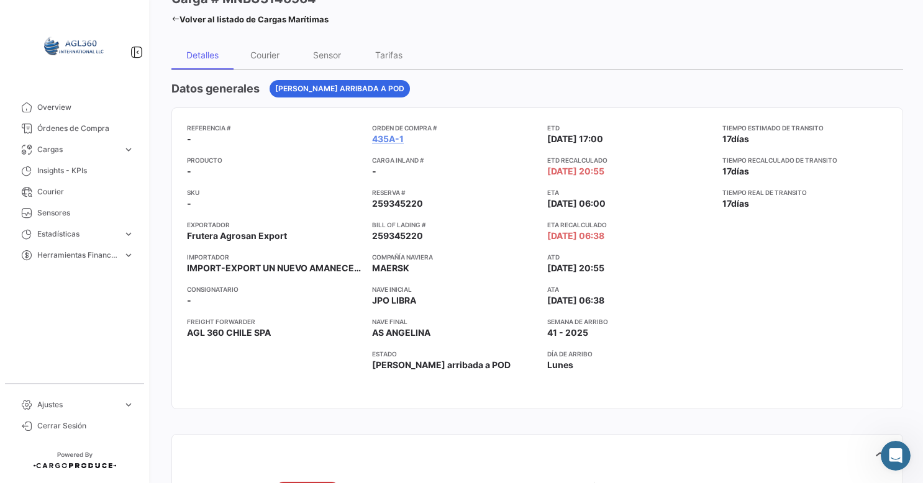
scroll to position [0, 0]
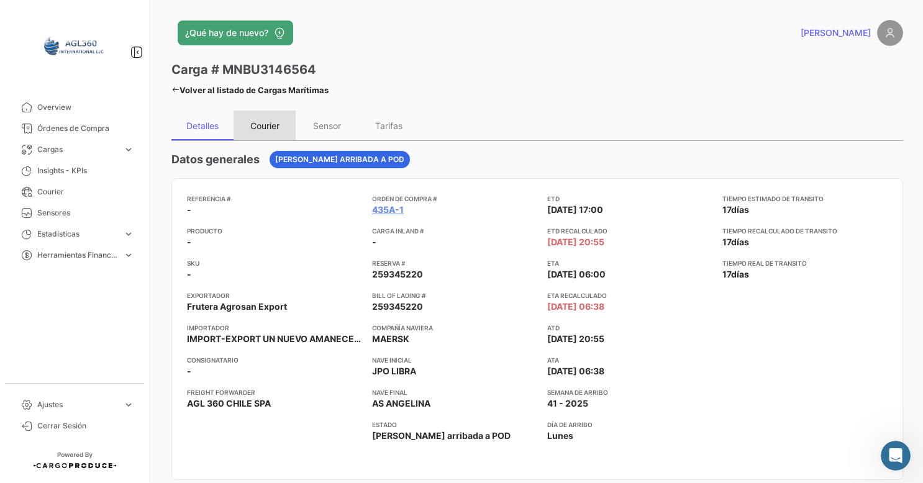
click at [274, 119] on div "Courier" at bounding box center [264, 126] width 62 height 30
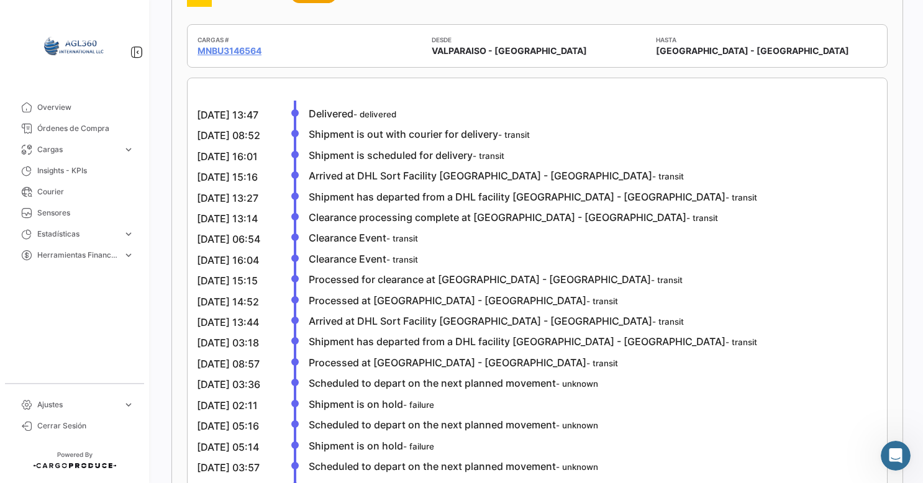
scroll to position [115, 0]
